Goal: Information Seeking & Learning: Learn about a topic

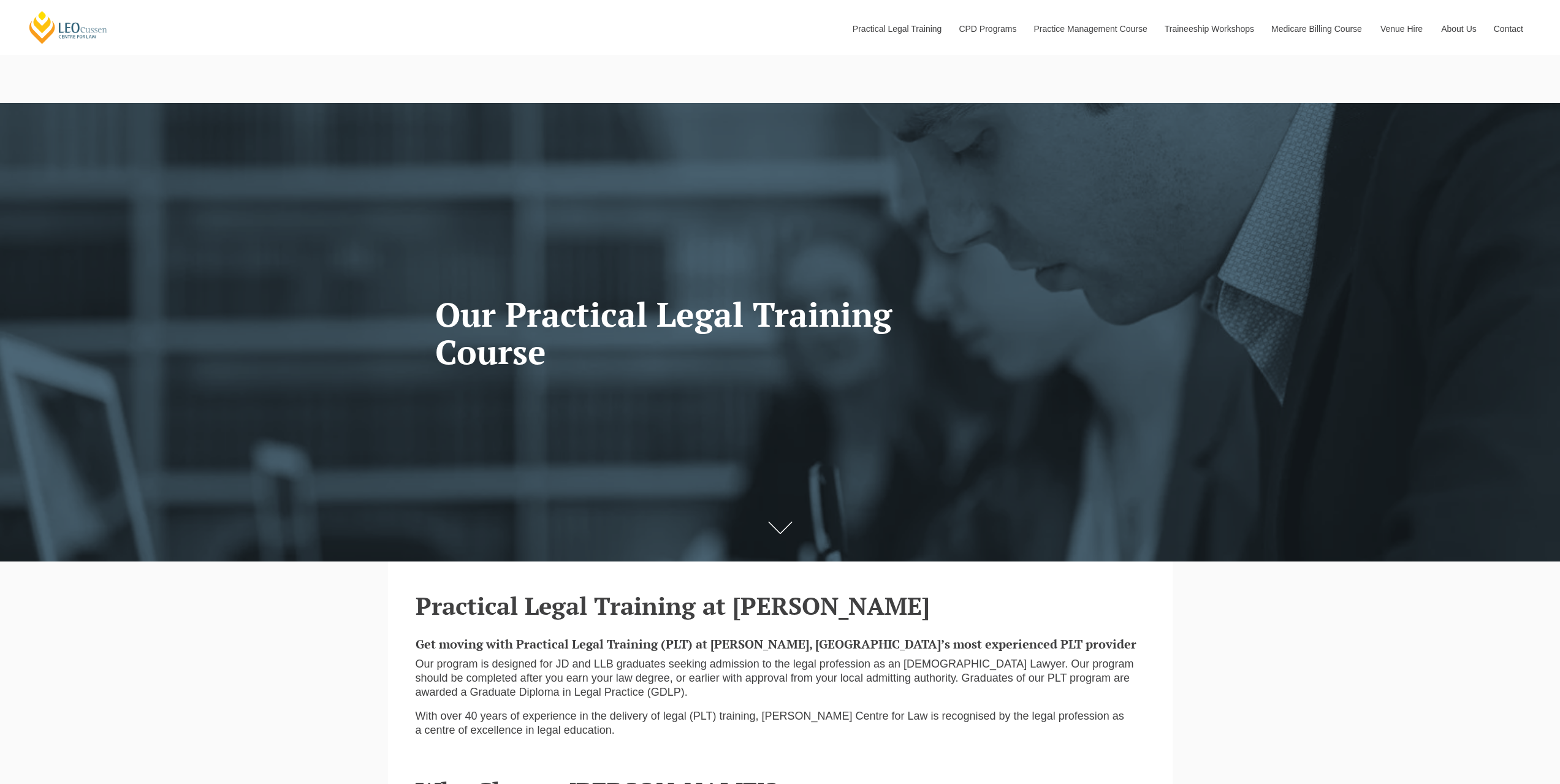
scroll to position [306, 0]
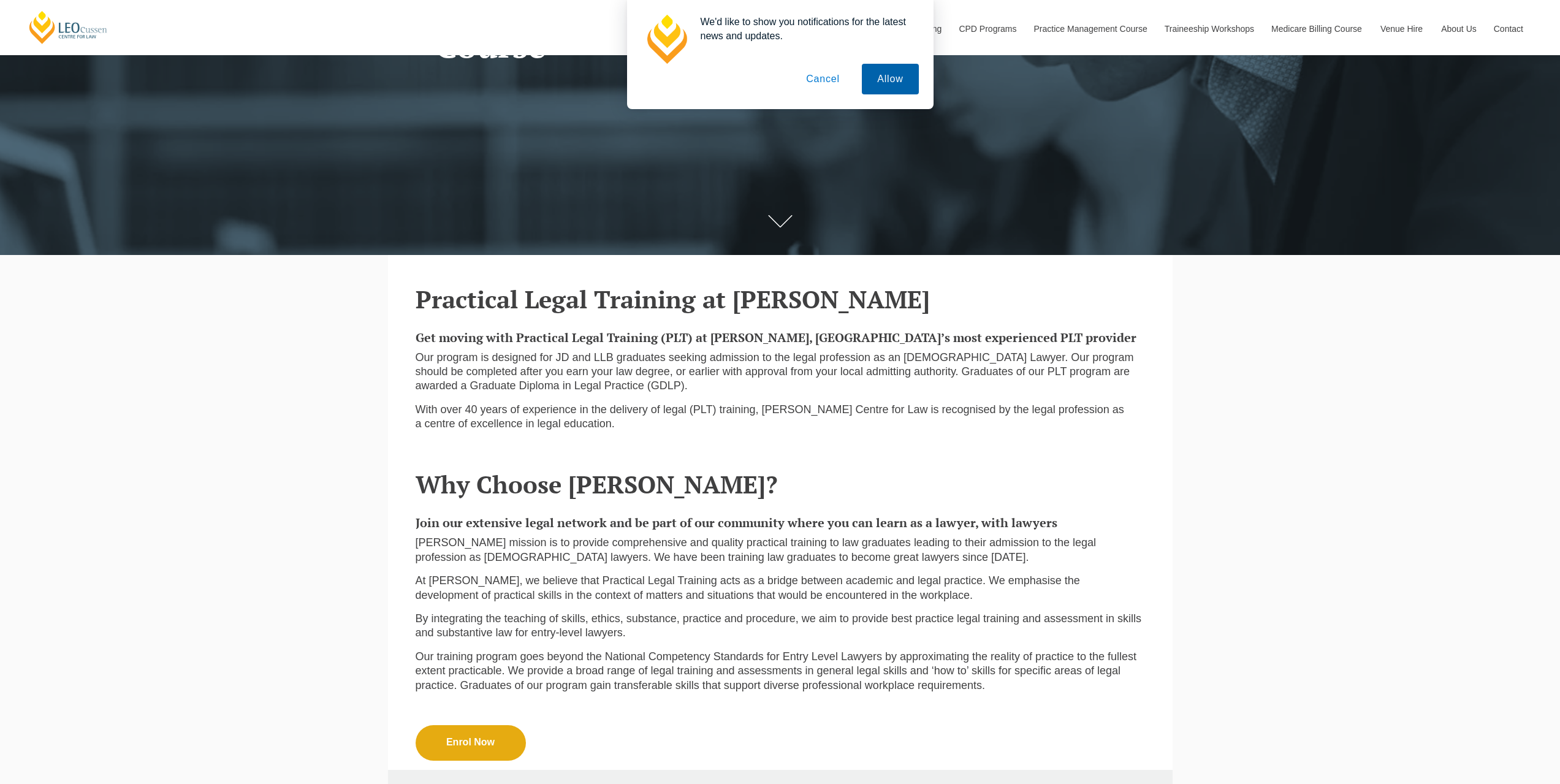
click at [881, 91] on button "Allow" at bounding box center [890, 79] width 56 height 30
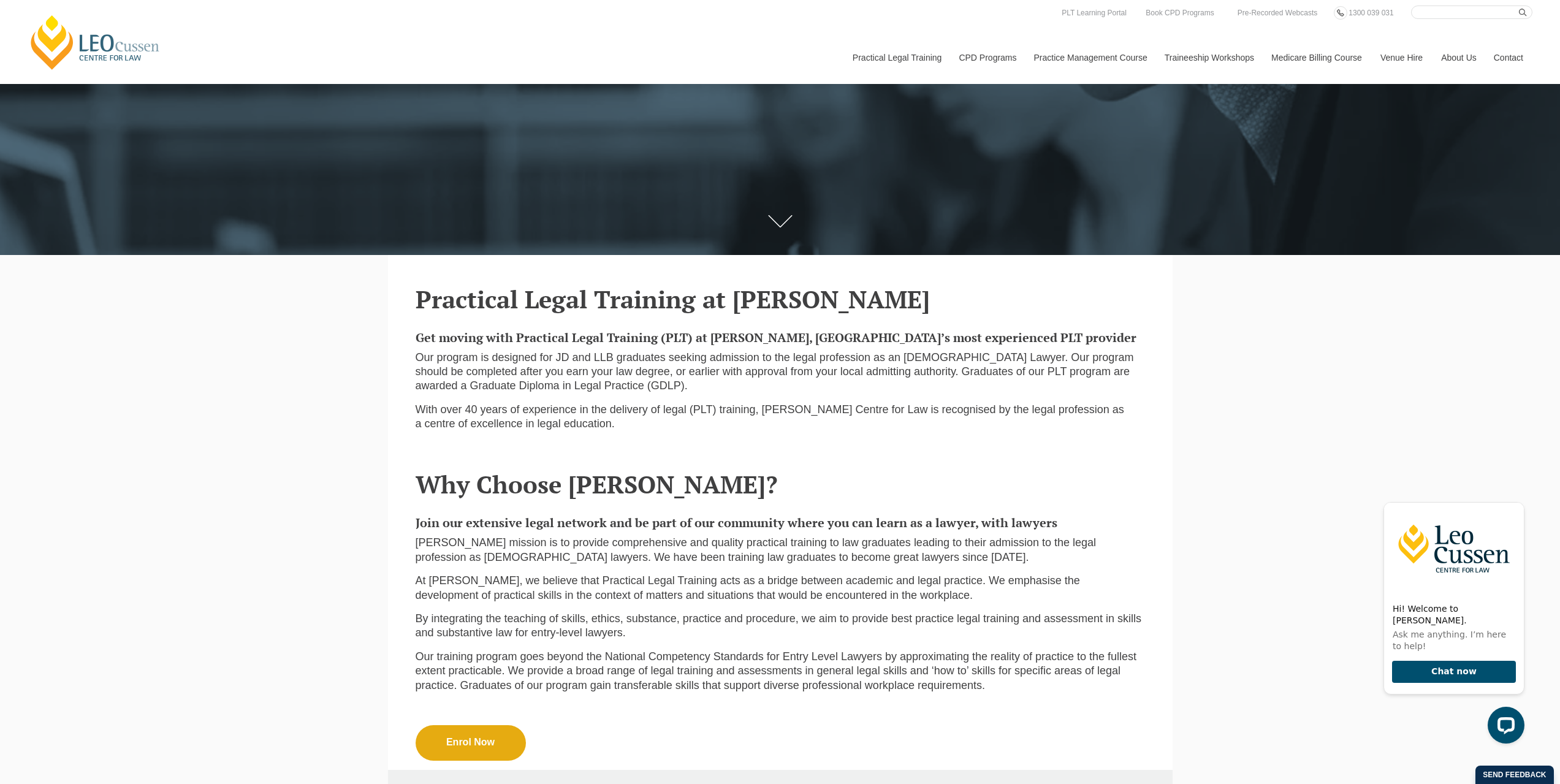
scroll to position [0, 0]
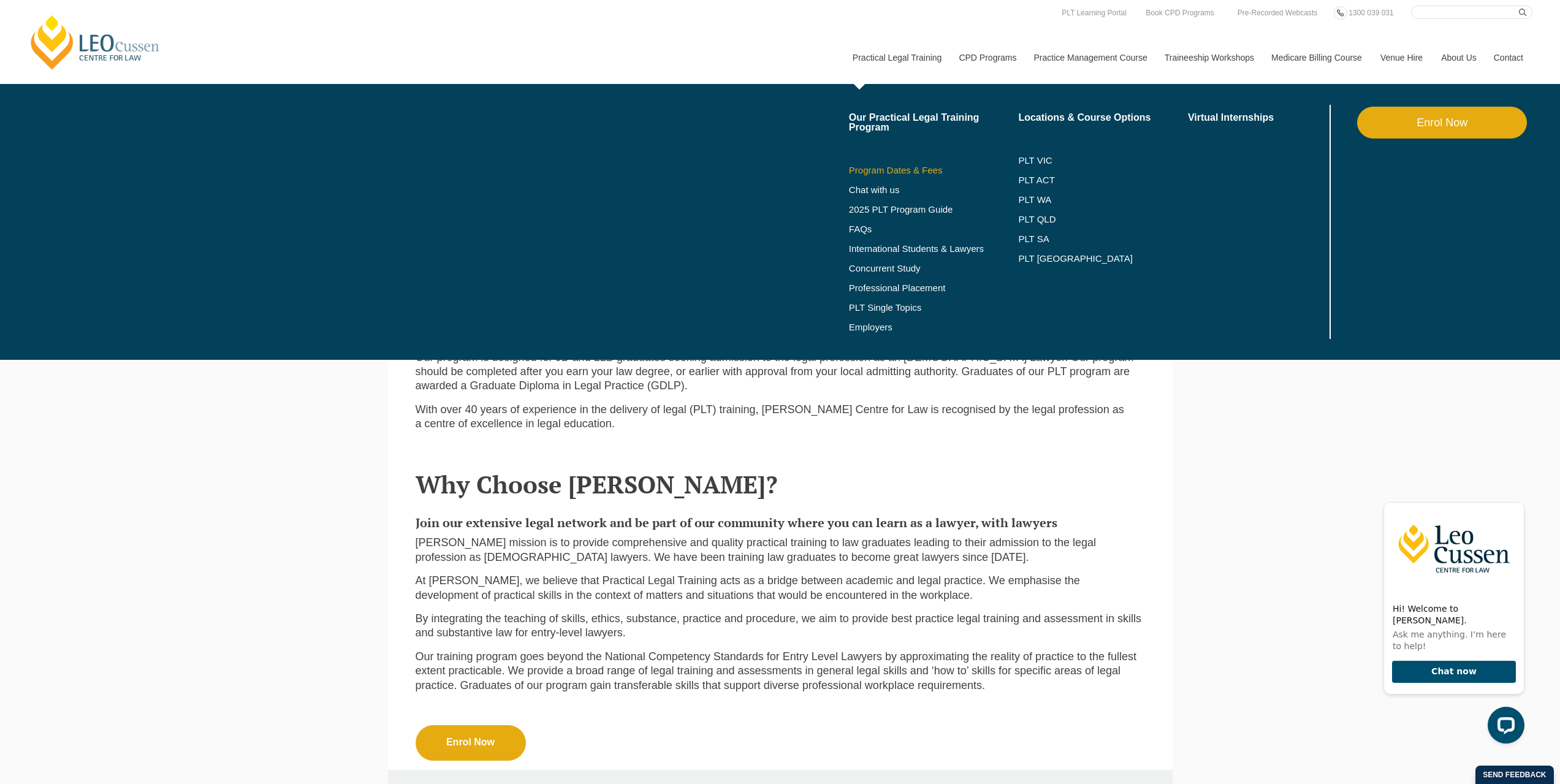
click at [886, 170] on link "Program Dates & Fees" at bounding box center [935, 170] width 170 height 10
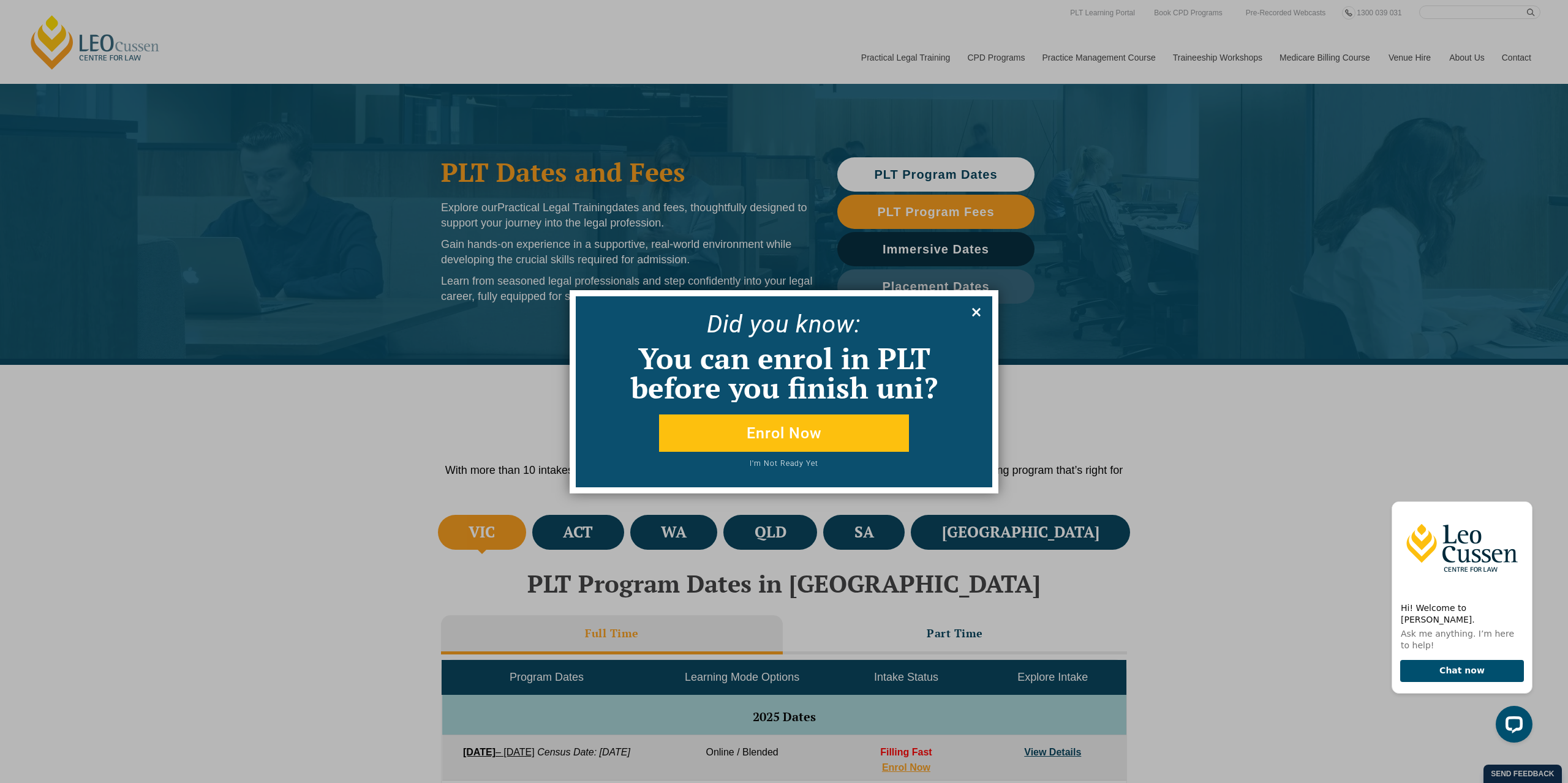
click at [980, 319] on icon at bounding box center [976, 311] width 13 height 13
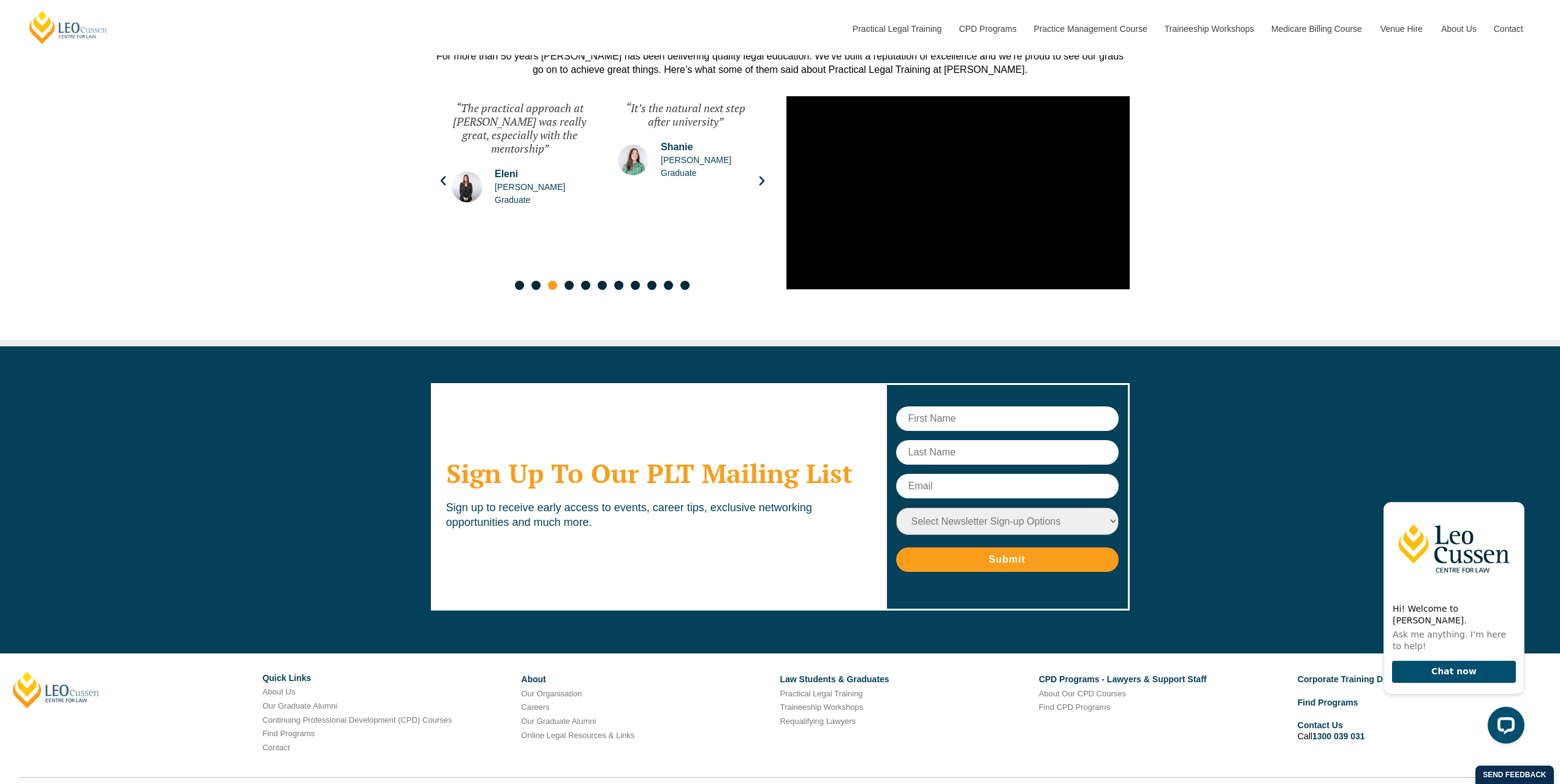
scroll to position [6380, 0]
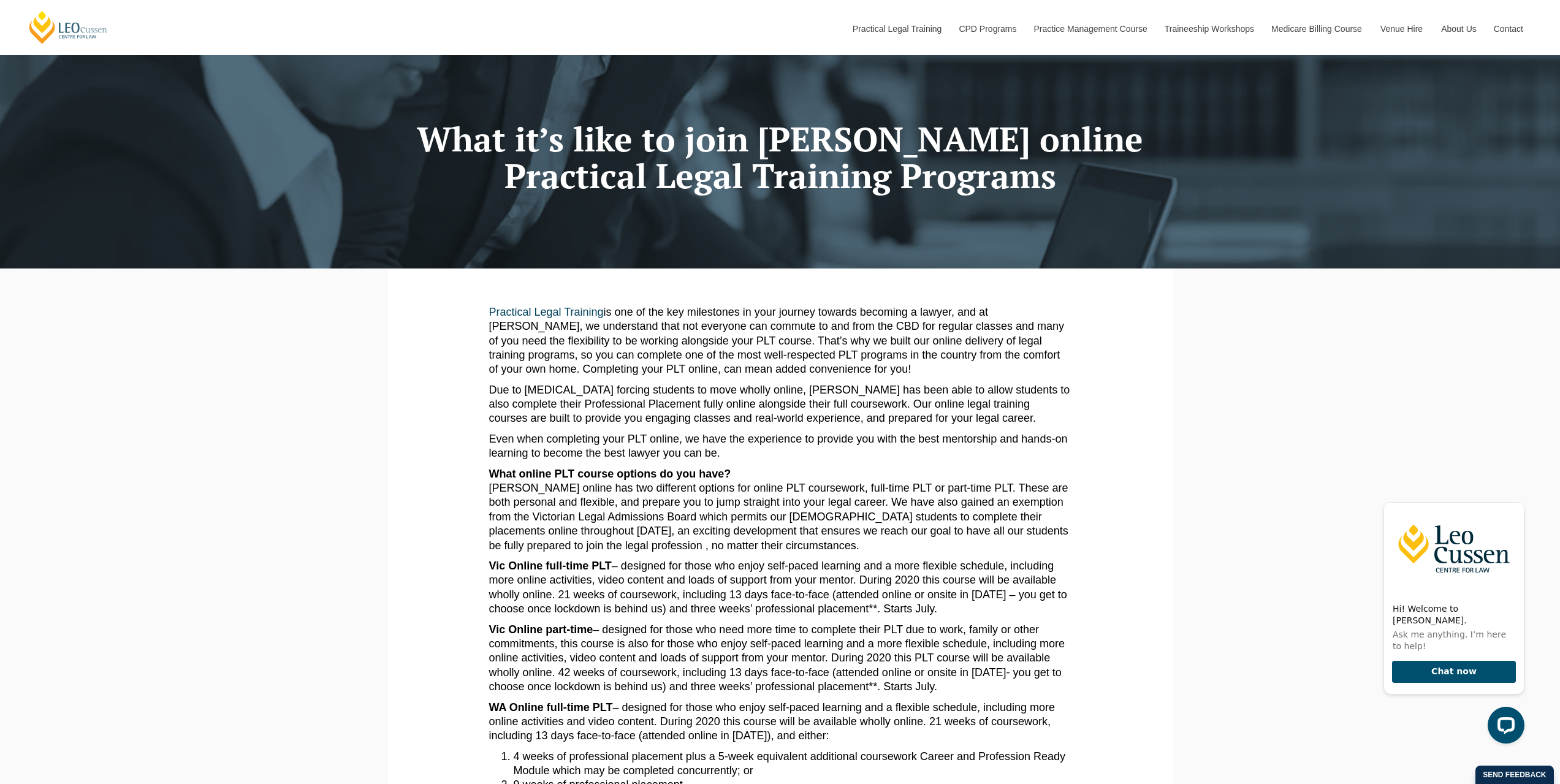
scroll to position [102, 0]
